Goal: Contribute content: Contribute content

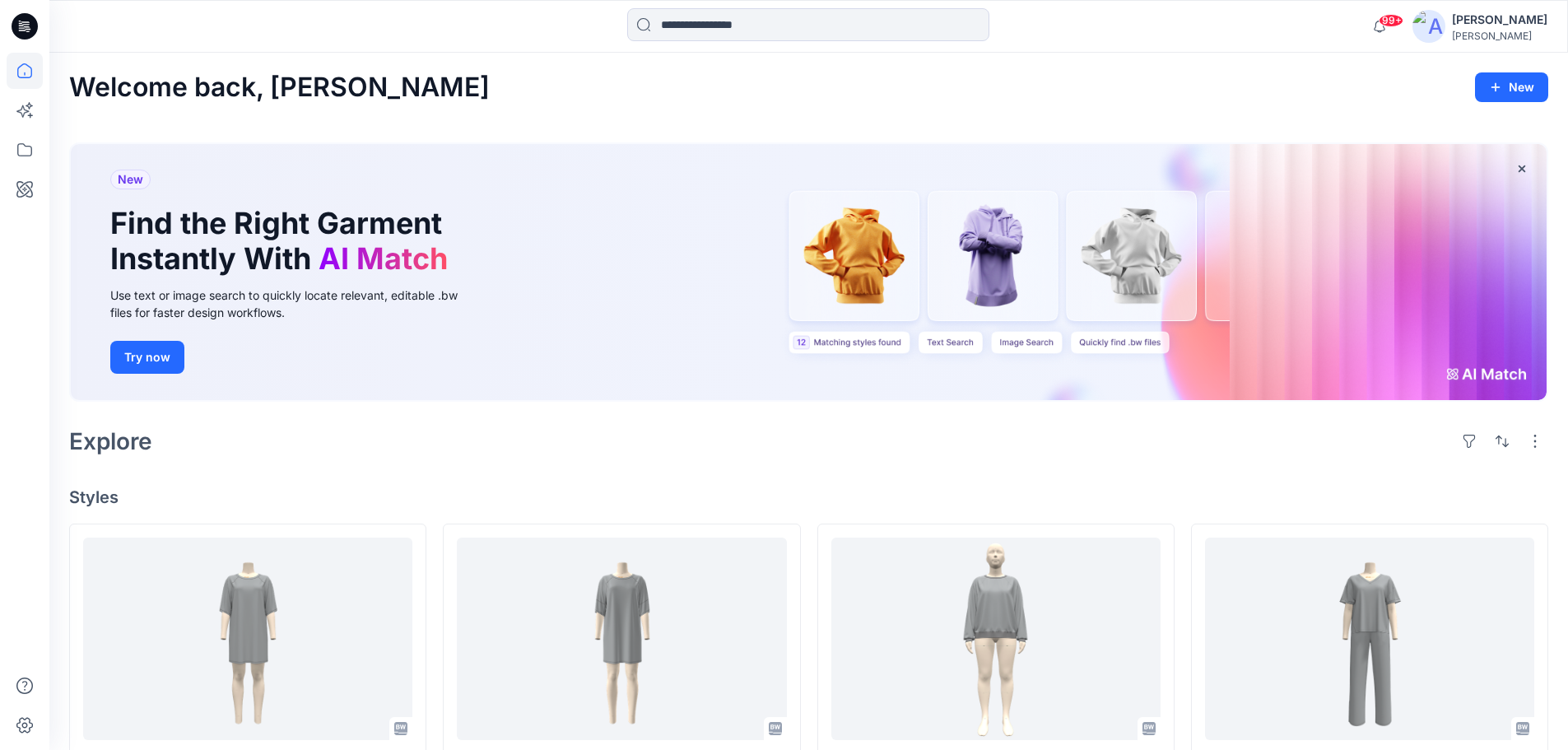
scroll to position [4391, 0]
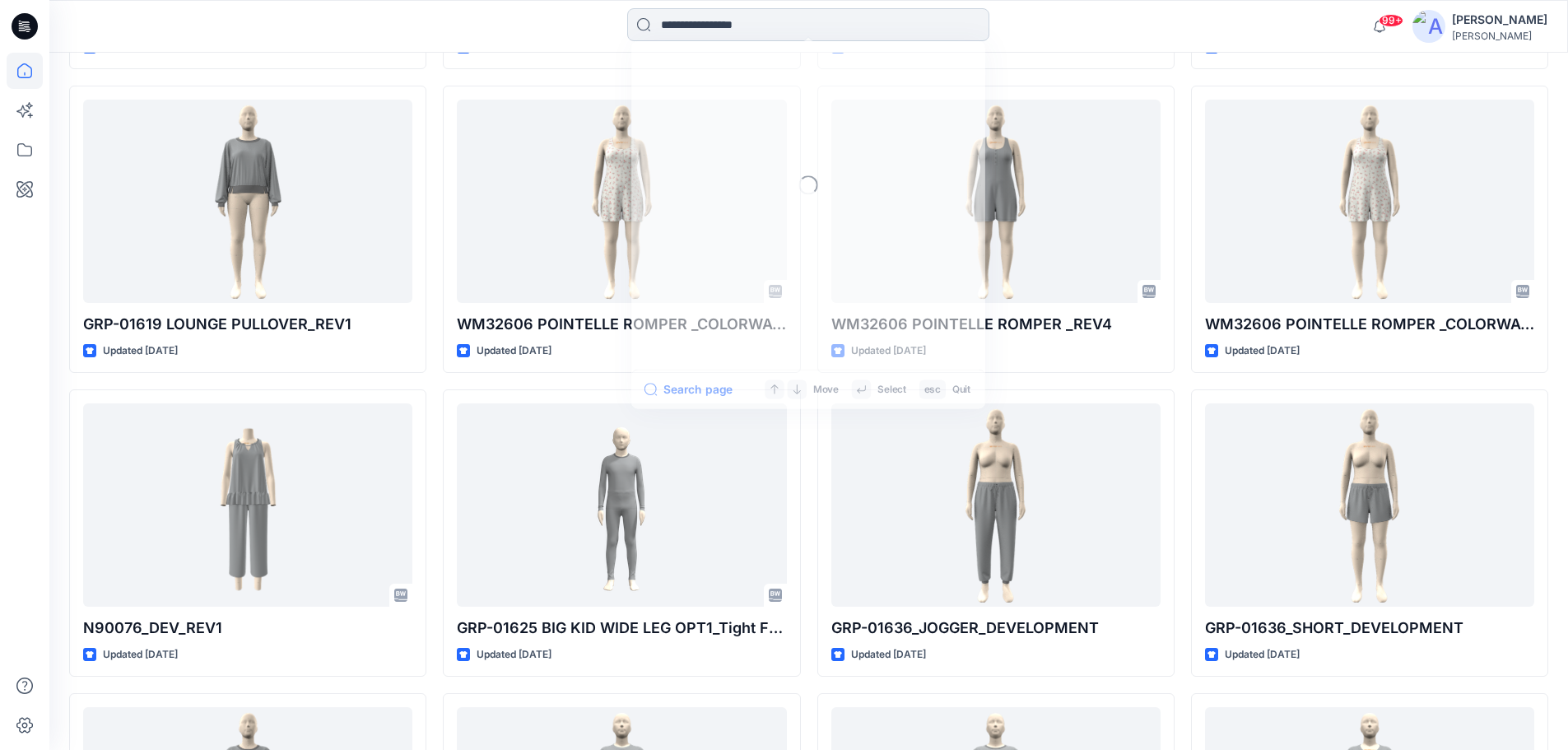
click at [711, 21] on input at bounding box center [808, 25] width 362 height 33
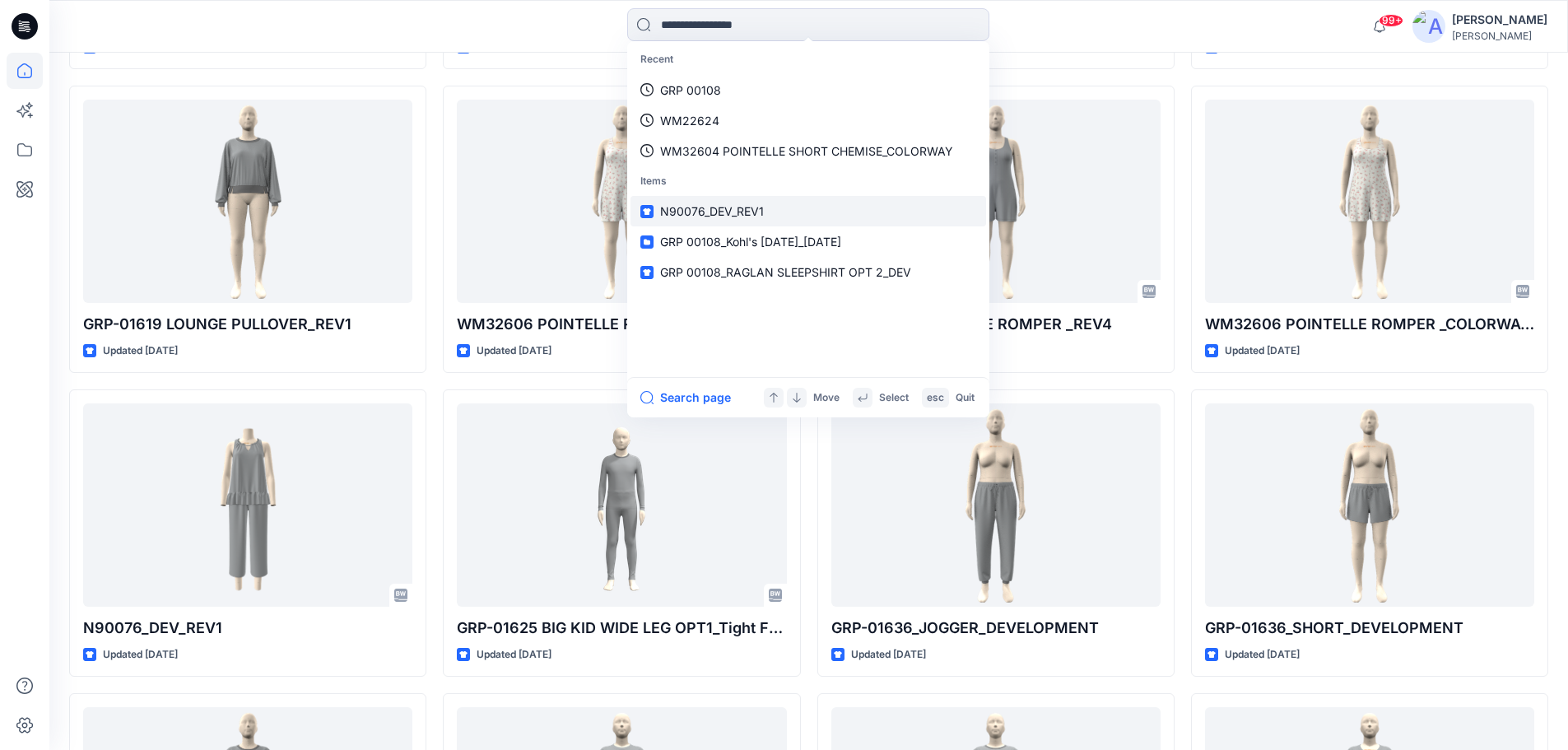
click at [697, 214] on span "N90076_DEV_REV1" at bounding box center [711, 211] width 103 height 14
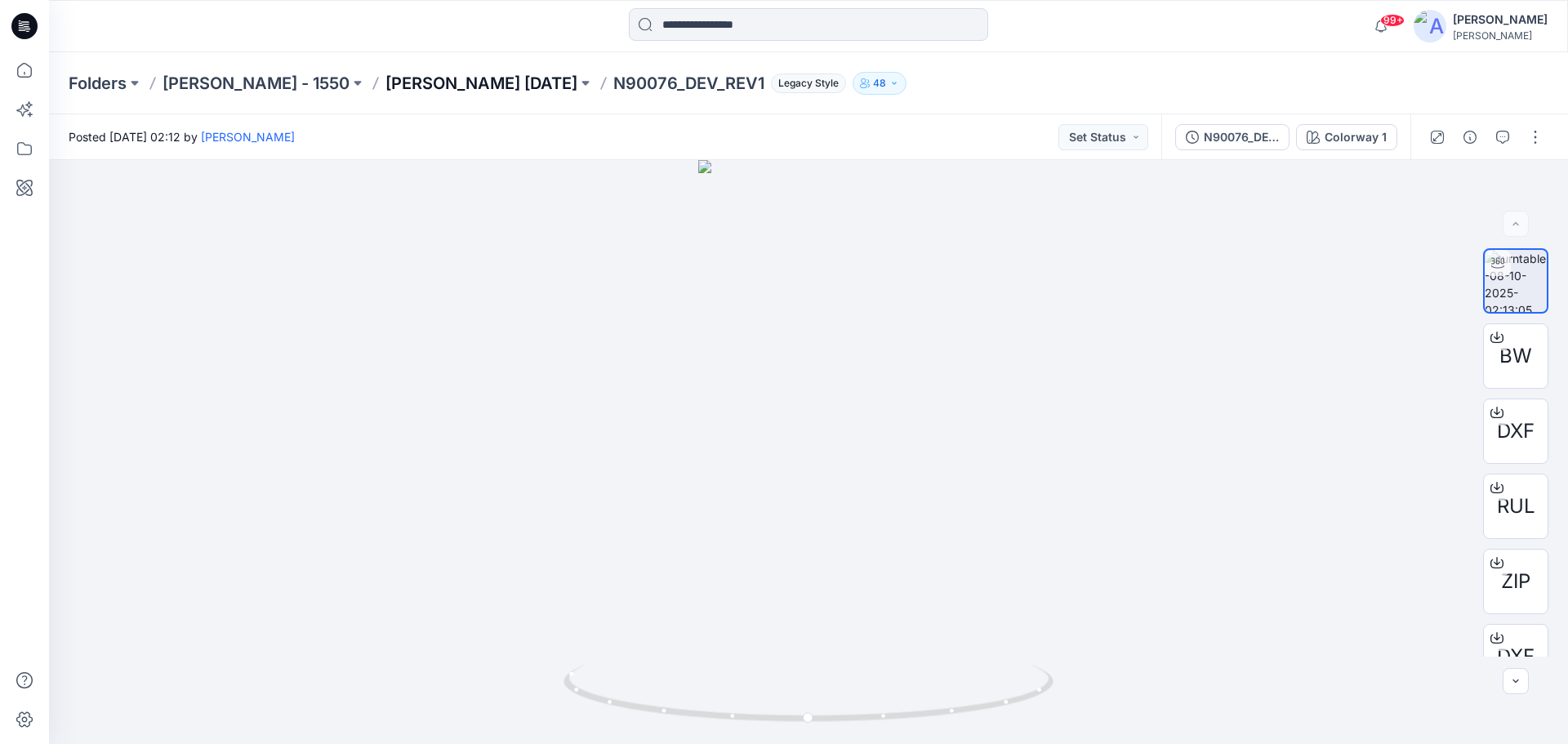
click at [449, 85] on p "[PERSON_NAME] [DATE]" at bounding box center [481, 83] width 192 height 23
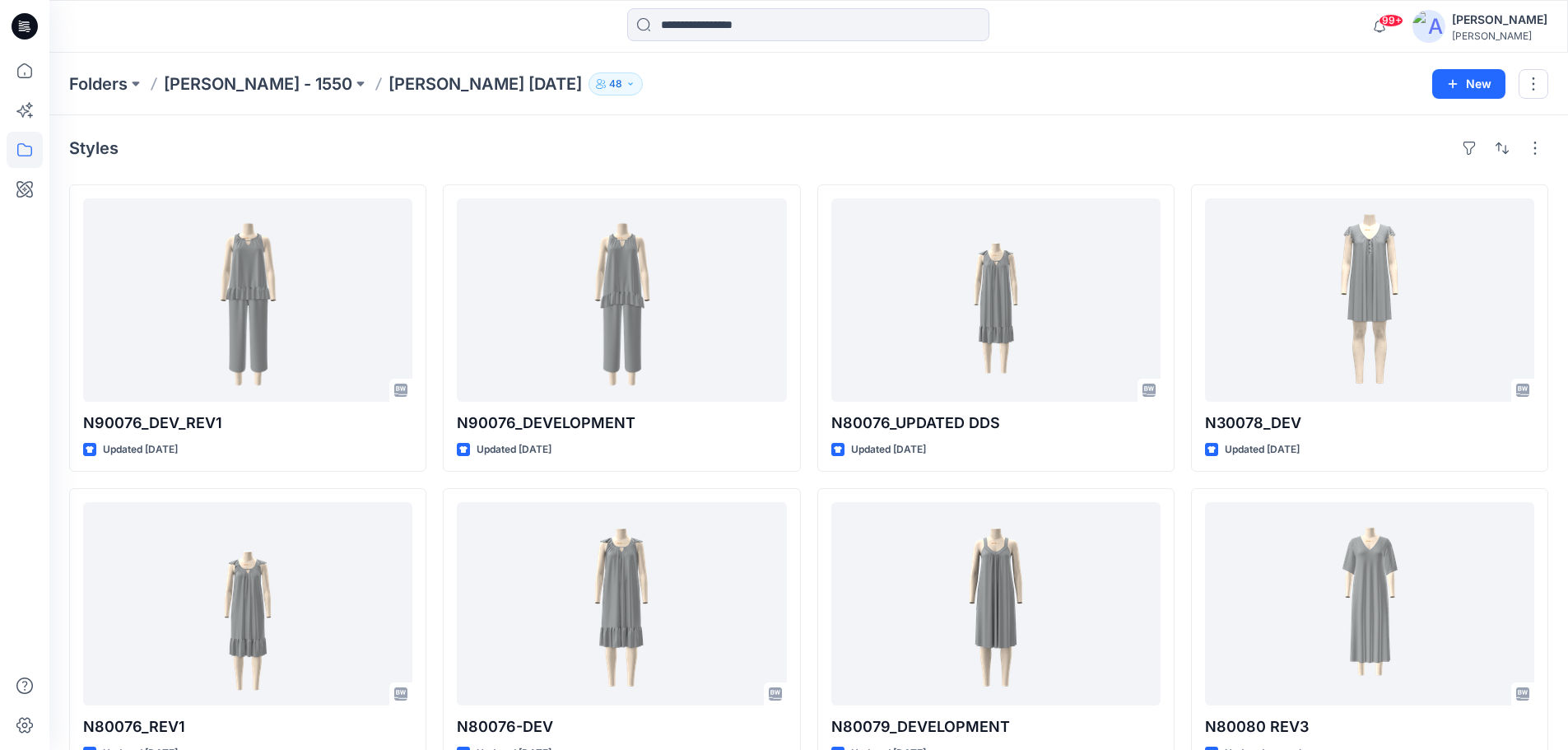
click at [389, 86] on p "[PERSON_NAME] [DATE]" at bounding box center [485, 83] width 193 height 23
click at [27, 28] on icon at bounding box center [25, 26] width 27 height 27
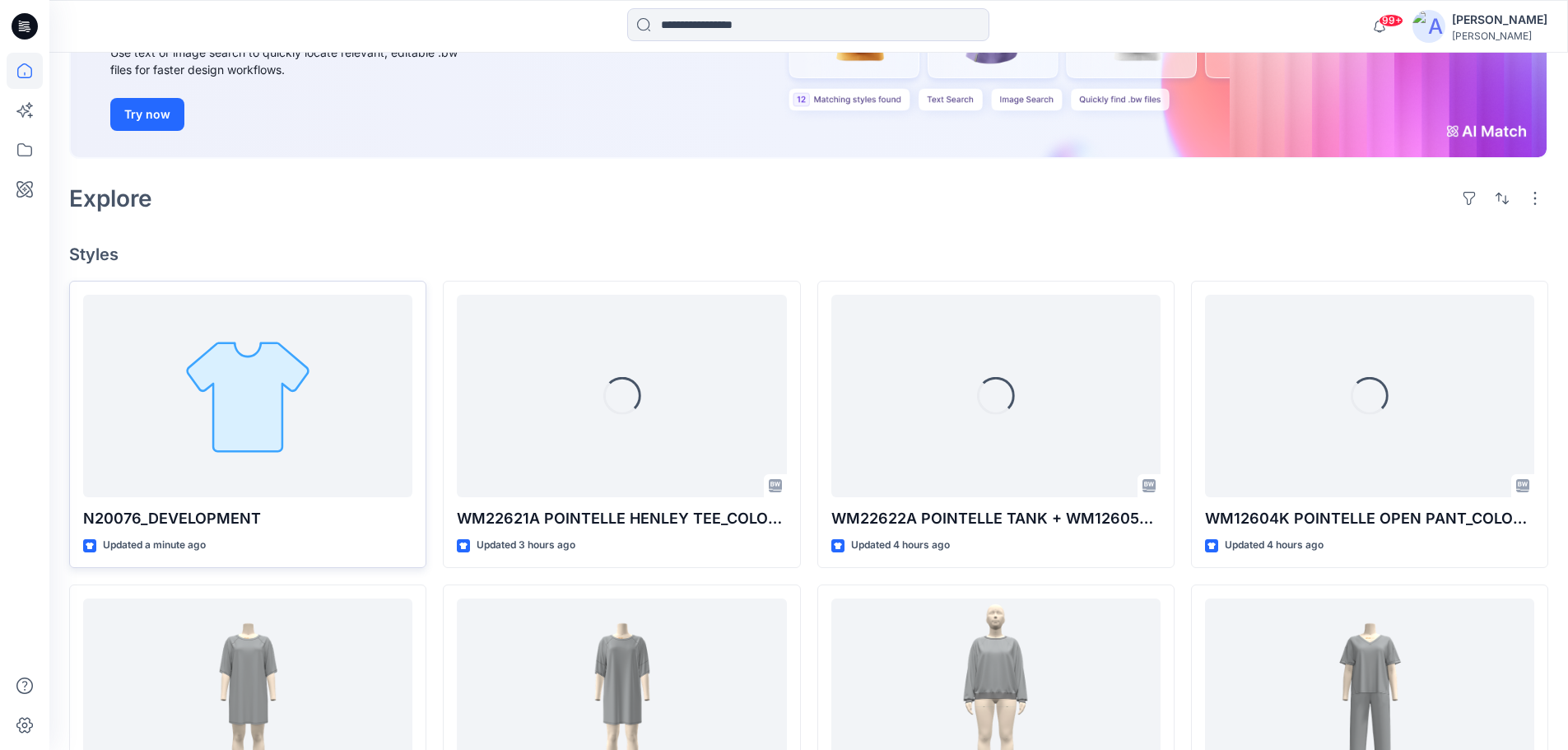
scroll to position [247, 0]
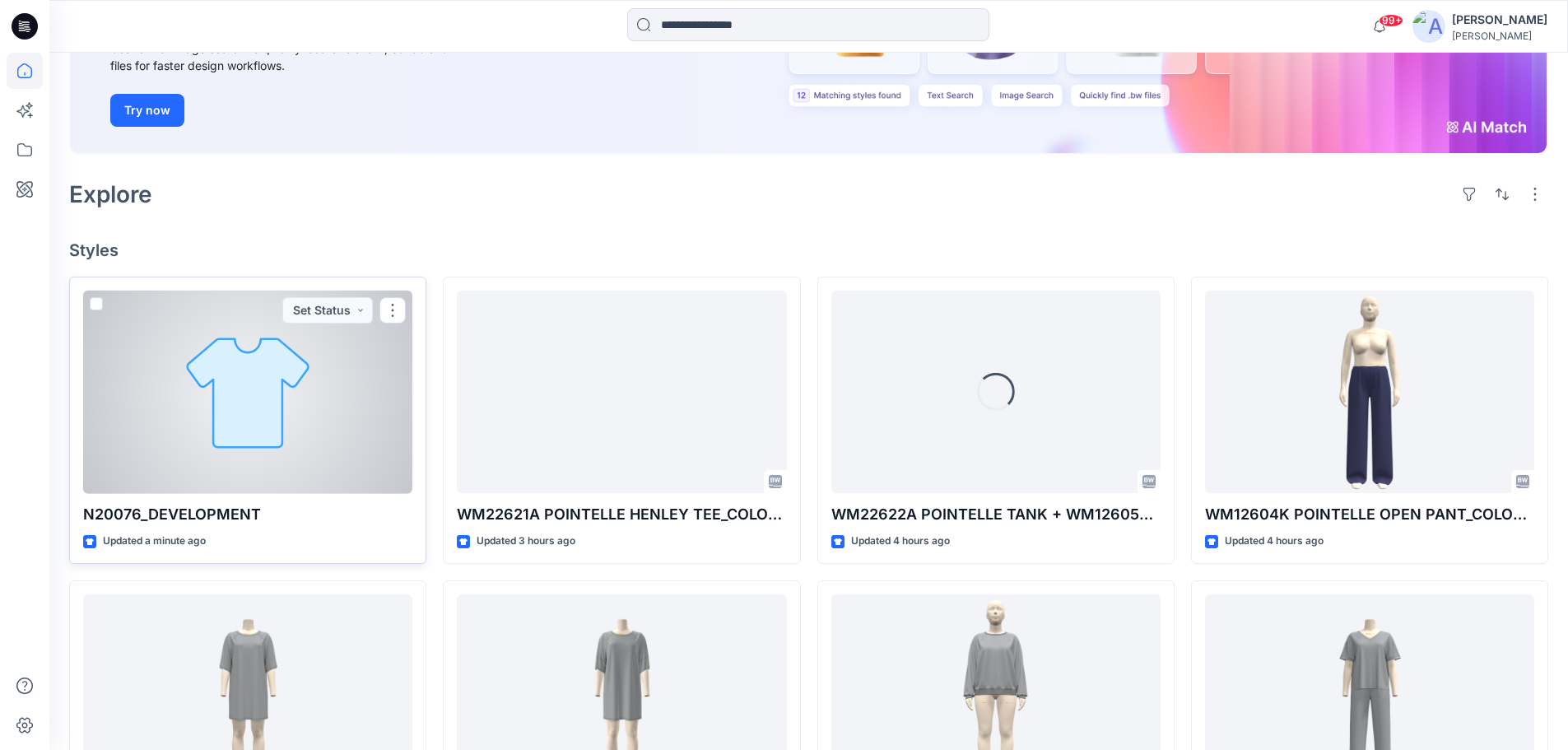
click at [352, 354] on div at bounding box center [248, 392] width 330 height 203
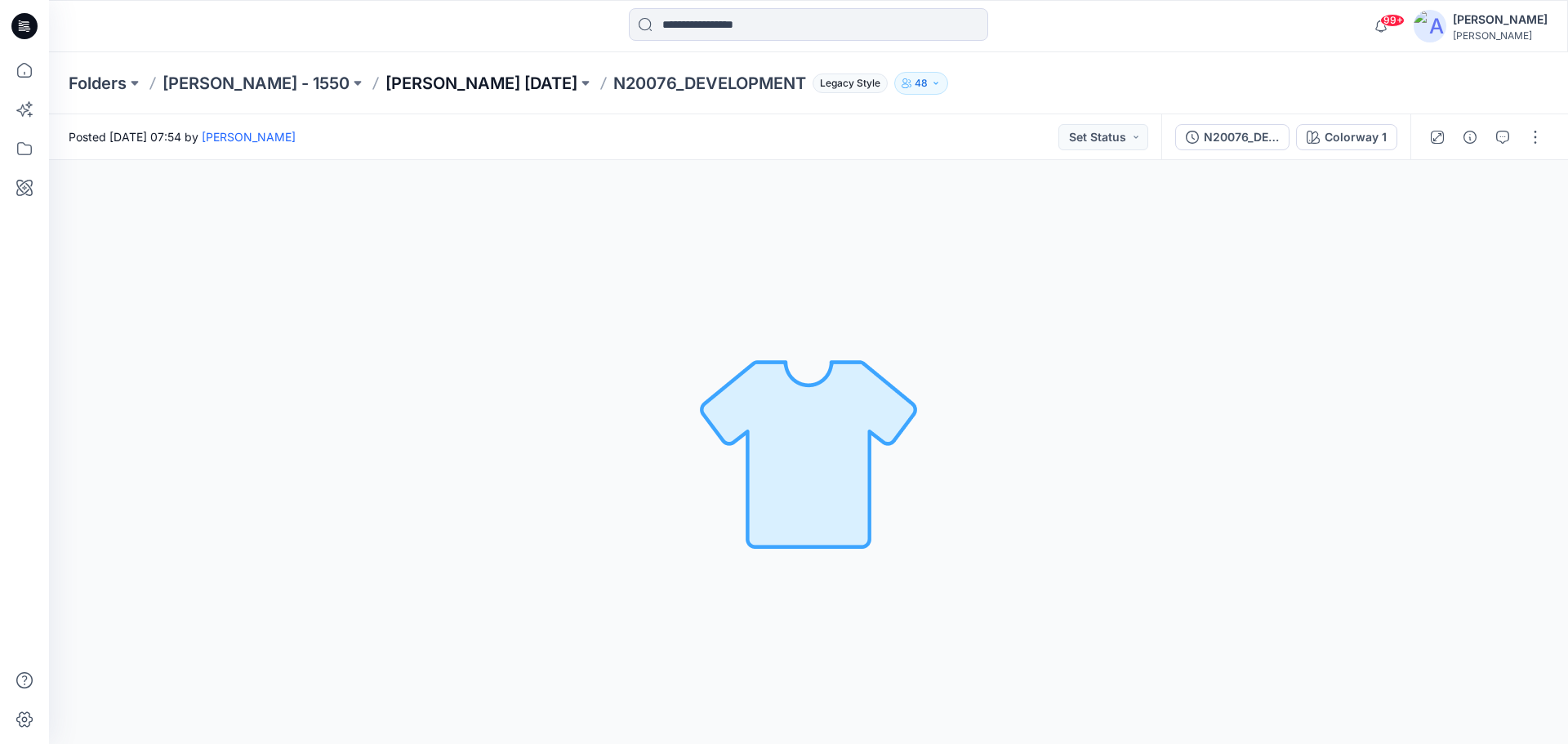
click at [386, 84] on p "[PERSON_NAME] [DATE]" at bounding box center [481, 83] width 192 height 23
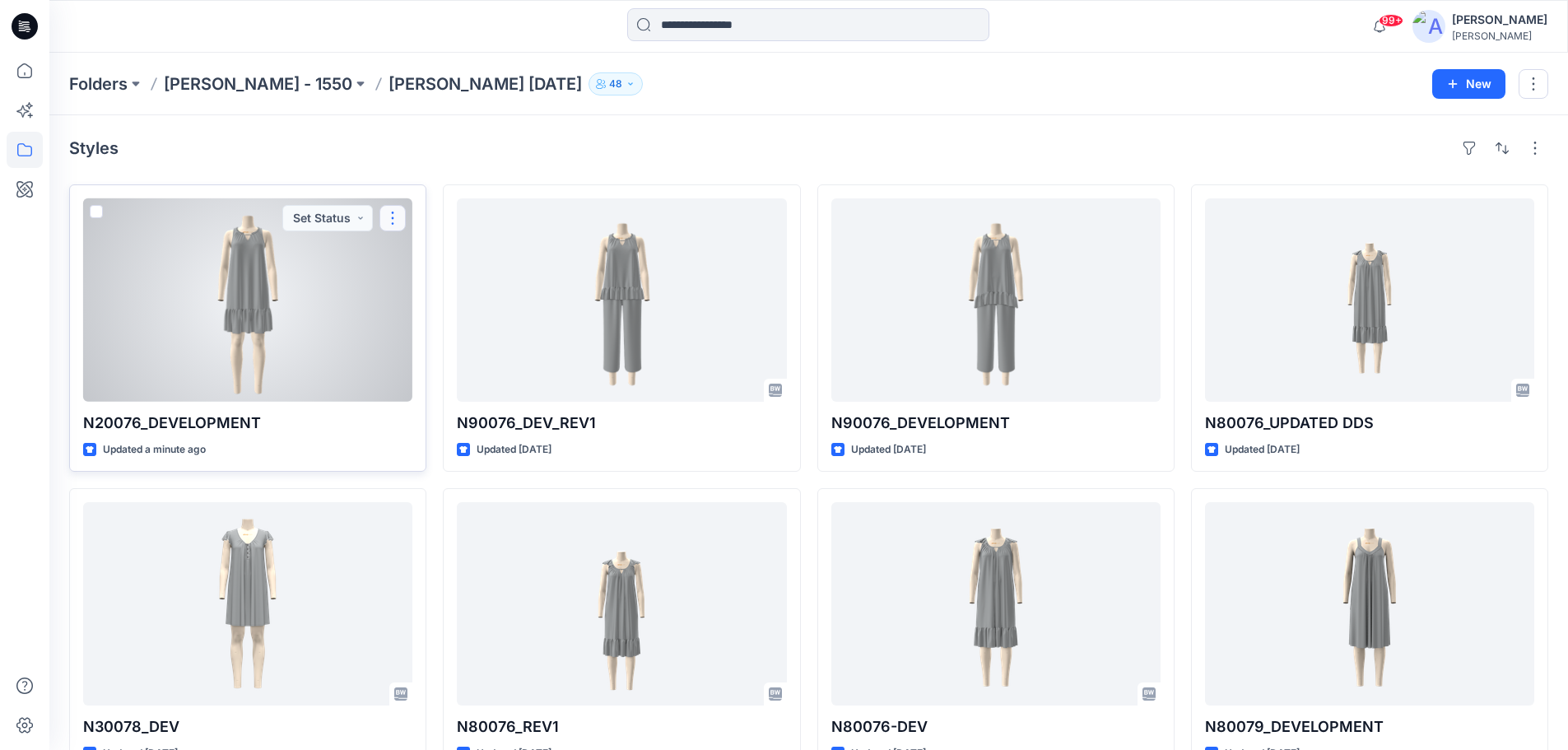
click at [391, 221] on button "button" at bounding box center [393, 218] width 27 height 27
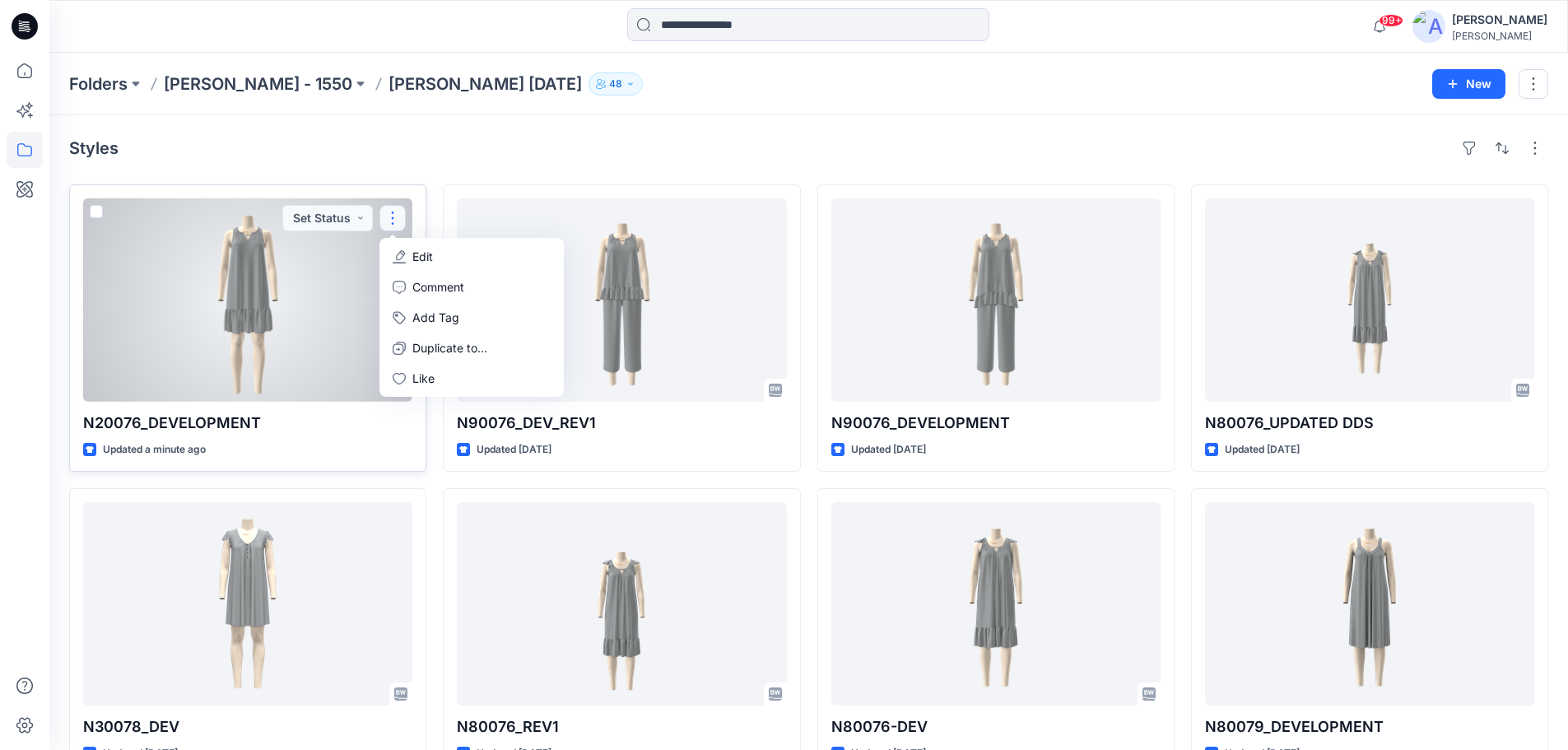
click at [414, 255] on p "Edit" at bounding box center [423, 256] width 20 height 17
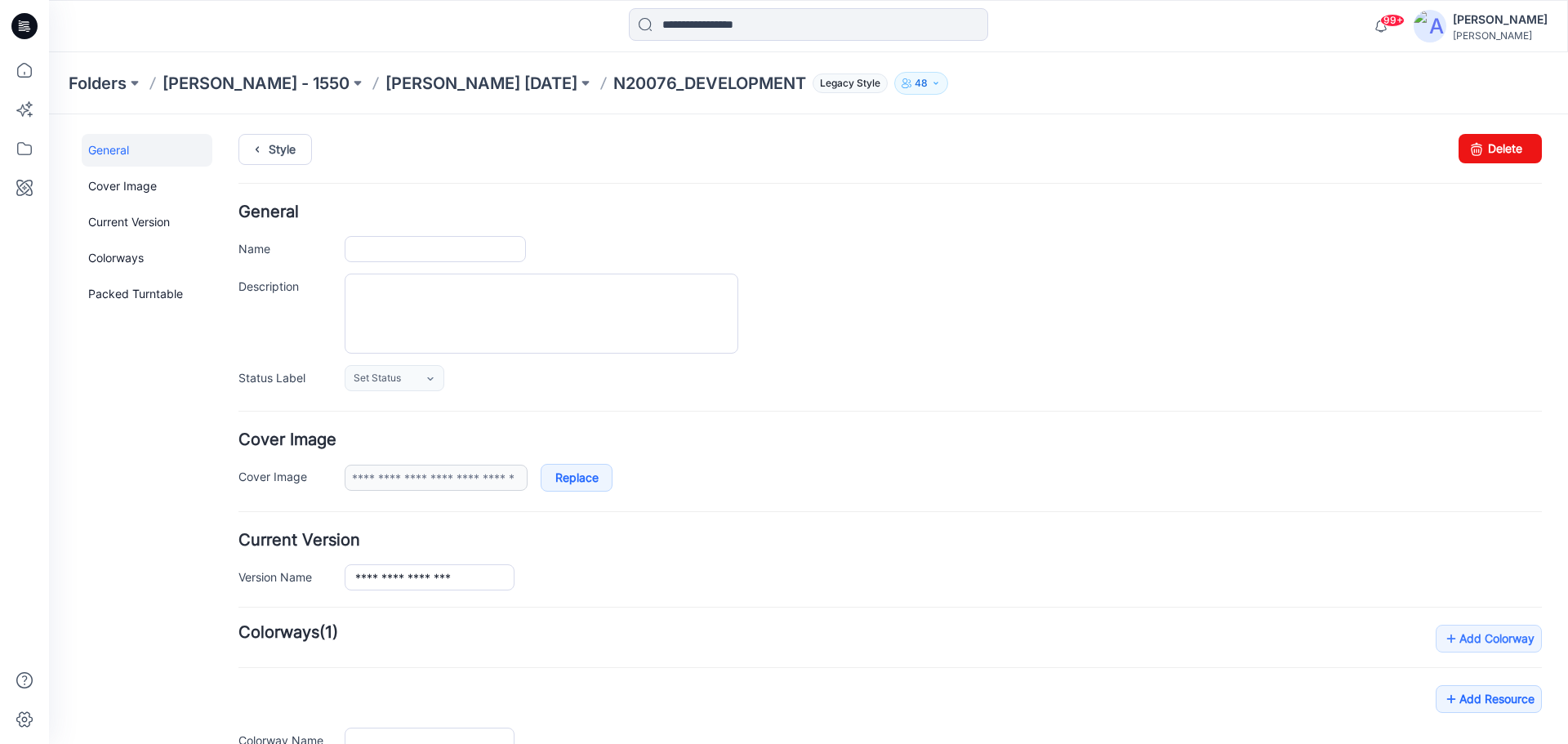
type input "**********"
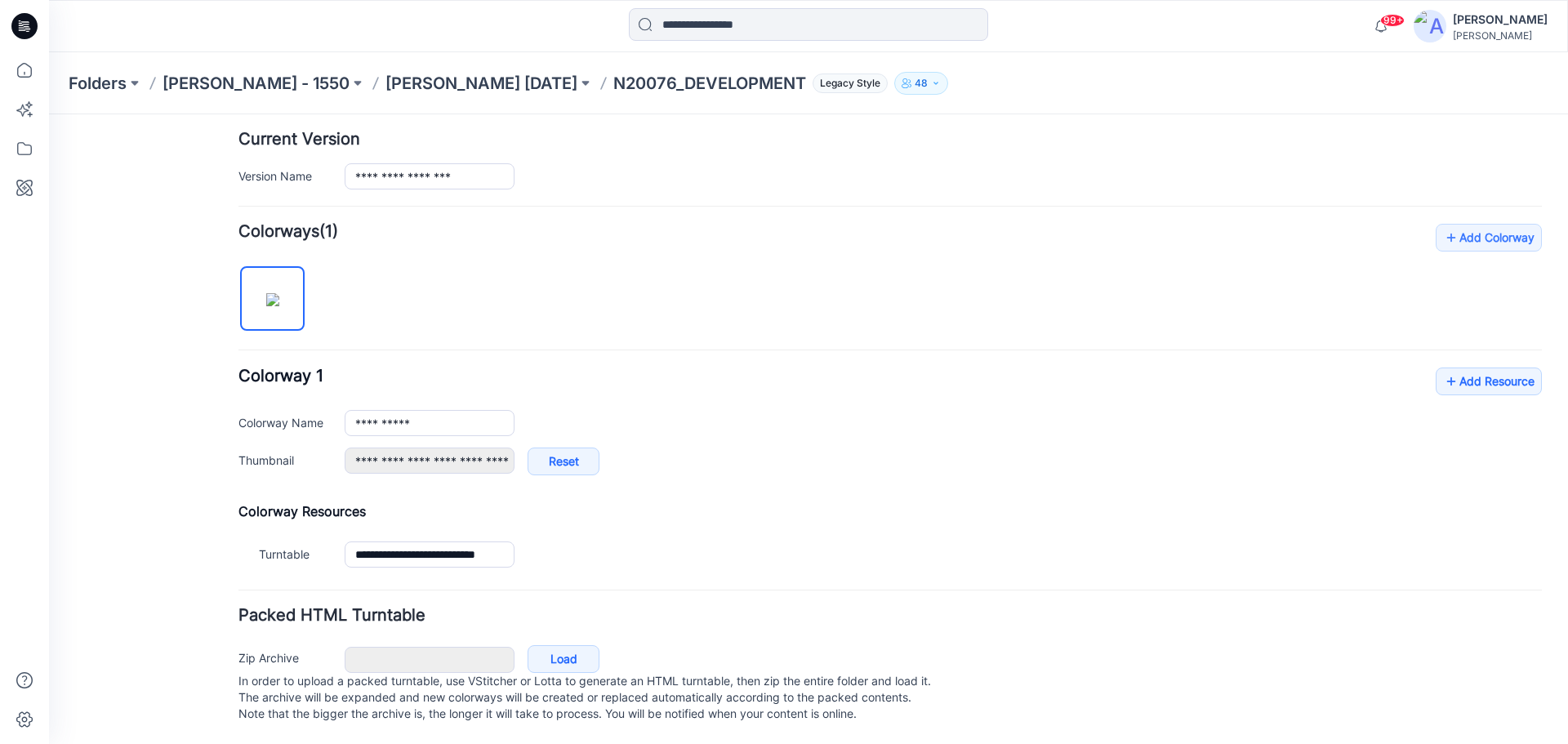
scroll to position [418, 0]
click at [1457, 368] on link "Add Resource" at bounding box center [1488, 382] width 106 height 28
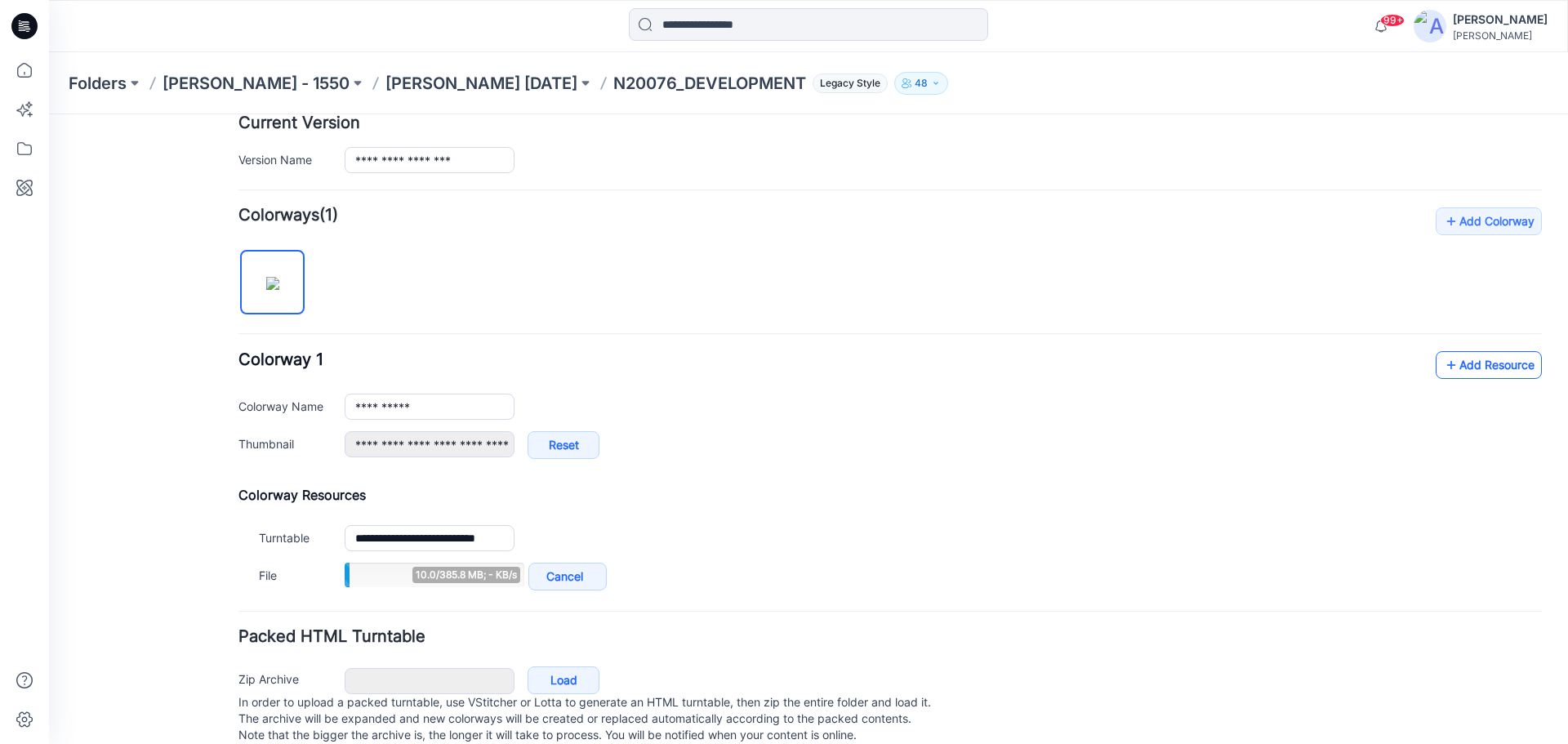
click at [1452, 370] on link "Add Resource" at bounding box center [1488, 365] width 106 height 28
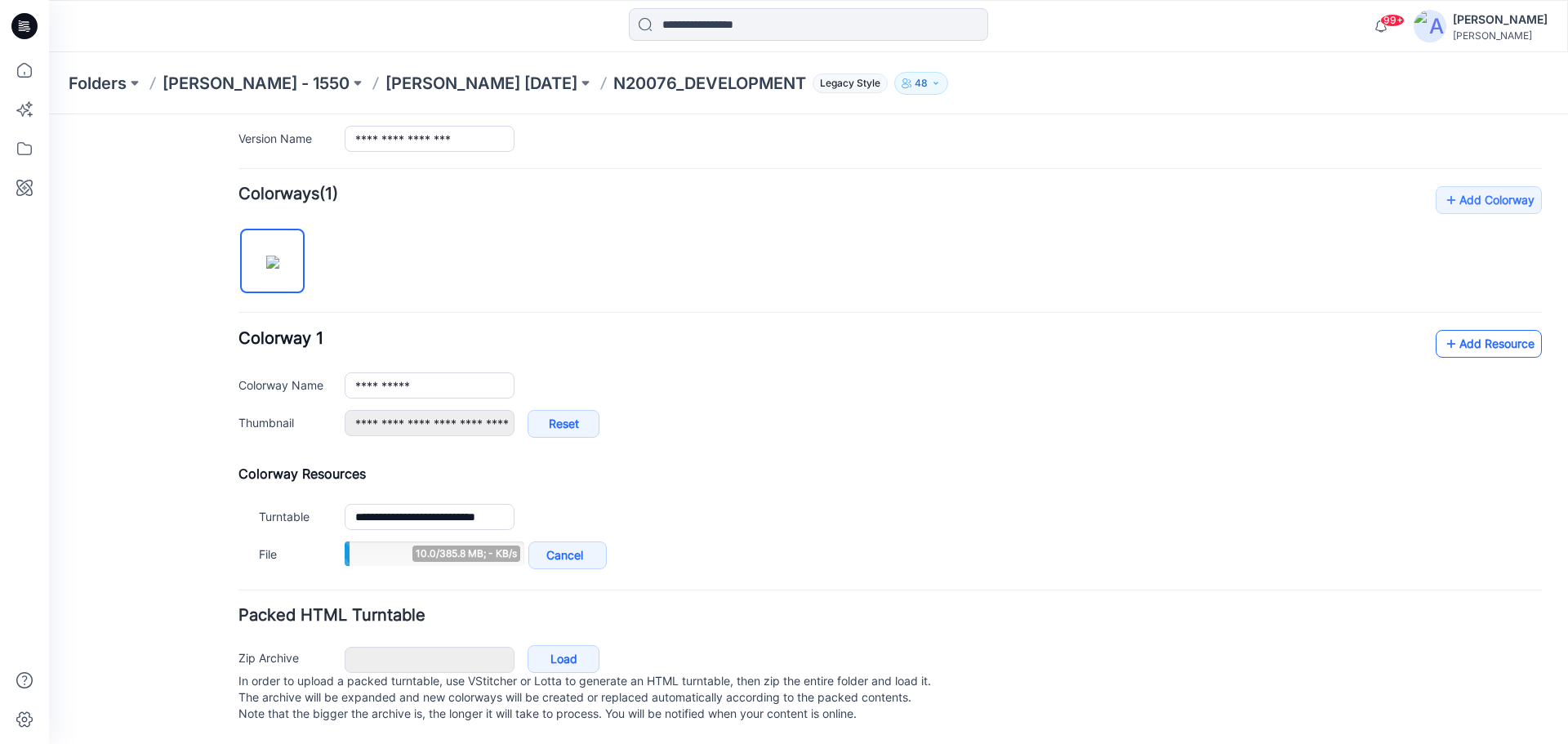
scroll to position [455, 0]
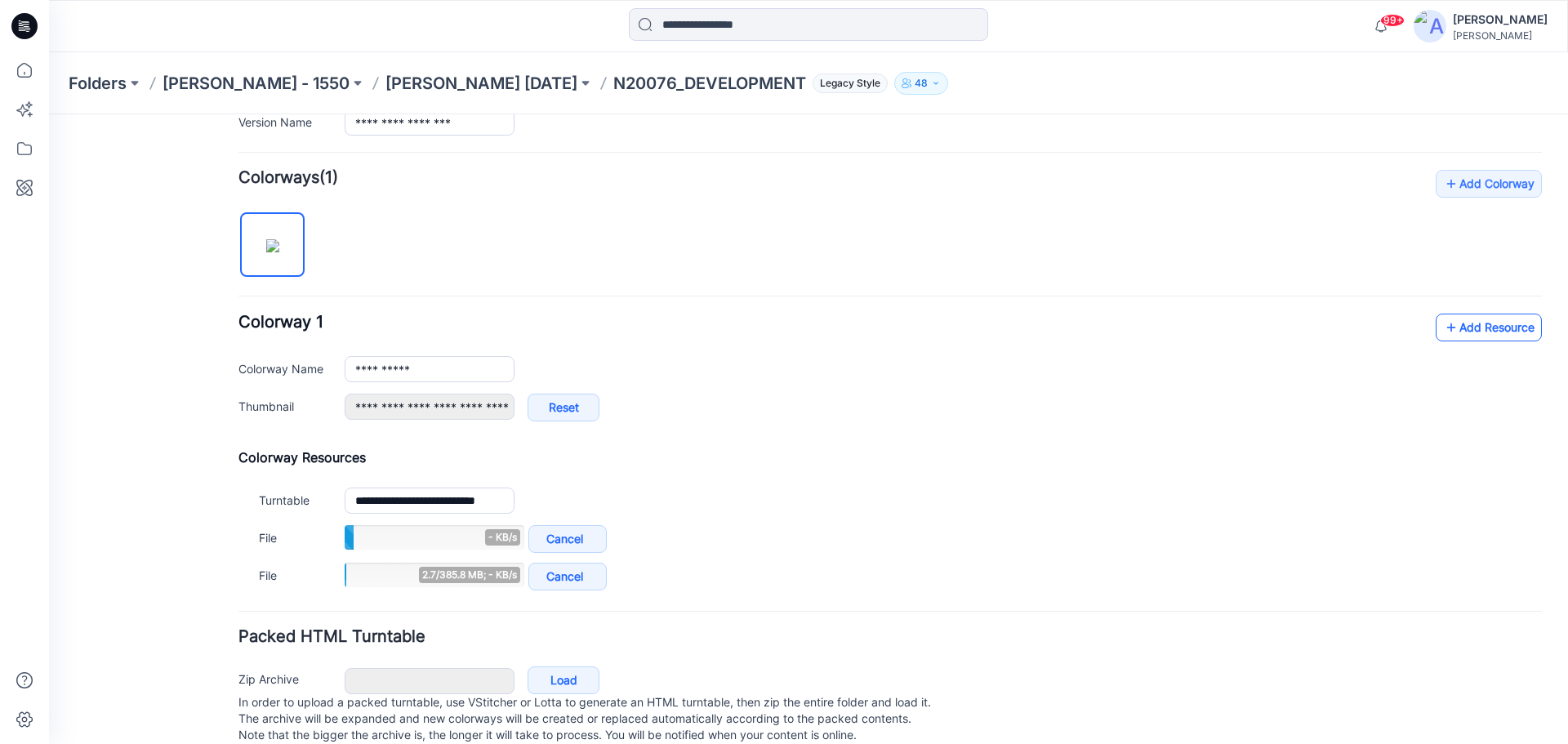
click at [1457, 330] on link "Add Resource" at bounding box center [1488, 327] width 106 height 28
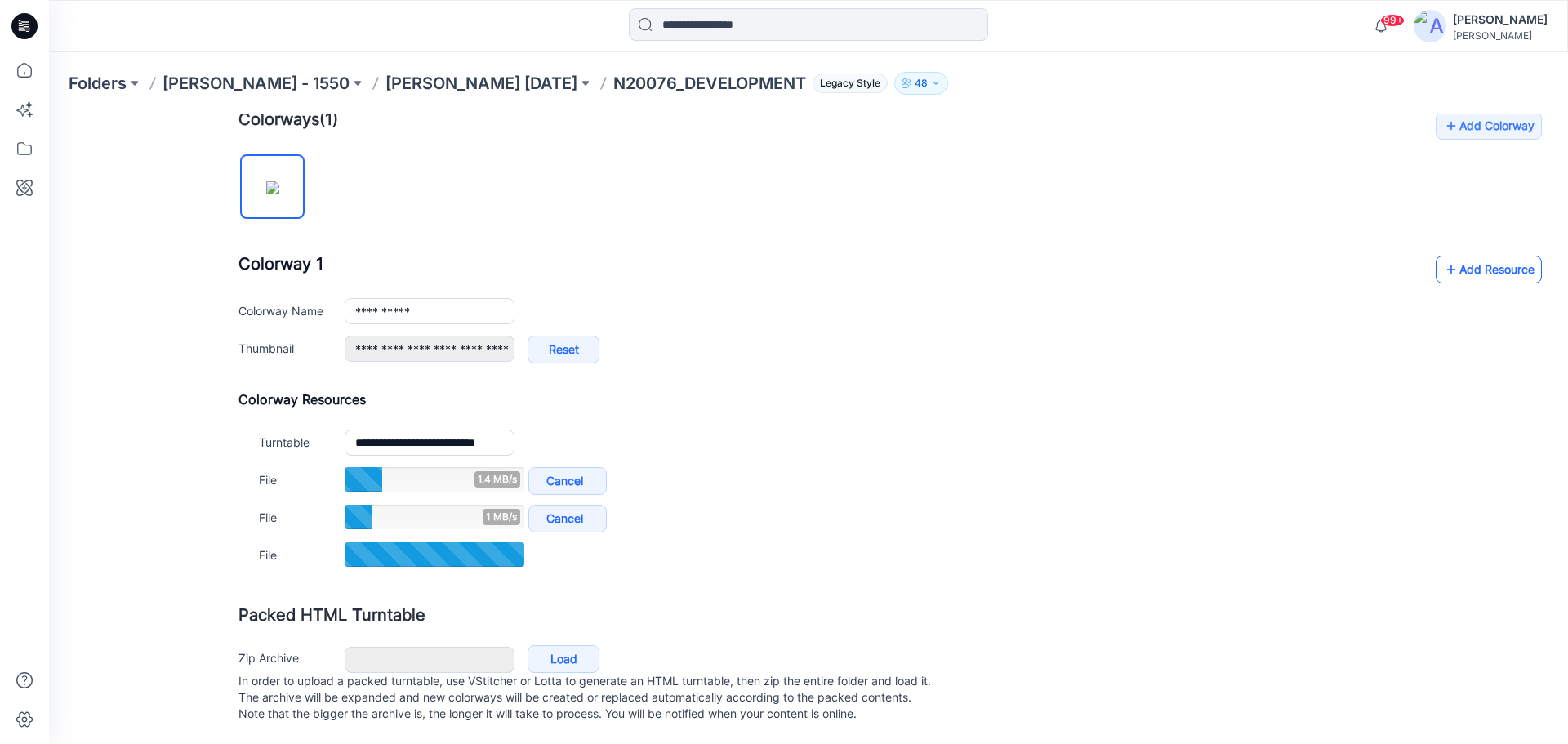
scroll to position [530, 0]
click at [1455, 256] on link "Add Resource" at bounding box center [1488, 270] width 106 height 28
click at [1458, 255] on link "Add Resource" at bounding box center [1488, 269] width 106 height 28
